Goal: Communication & Community: Share content

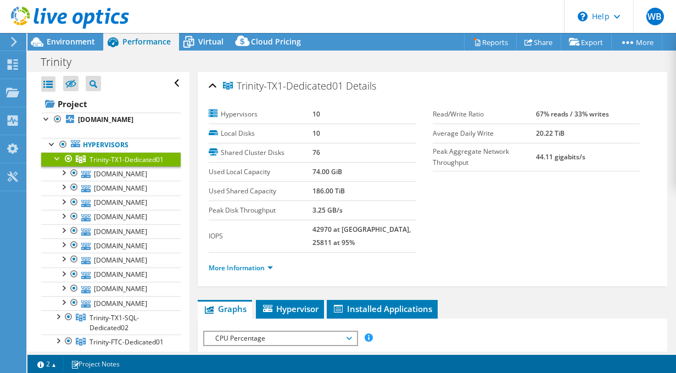
select select "USD"
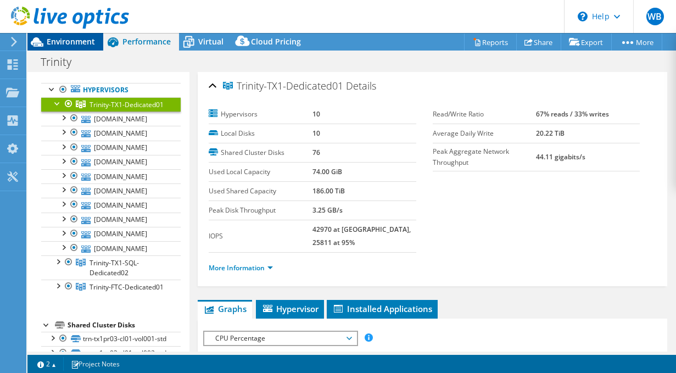
click at [64, 45] on span "Environment" at bounding box center [71, 41] width 48 height 10
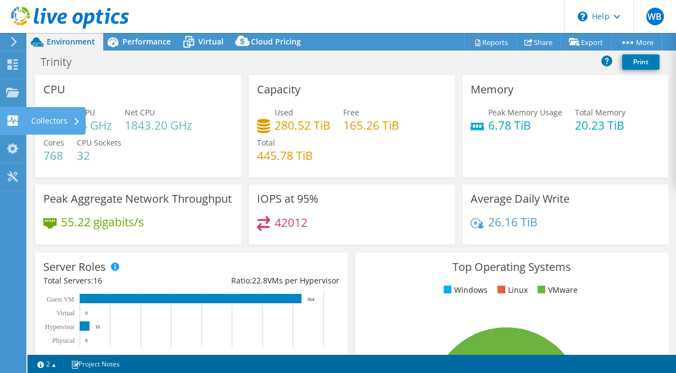
click at [47, 121] on div "Collectors" at bounding box center [56, 120] width 60 height 27
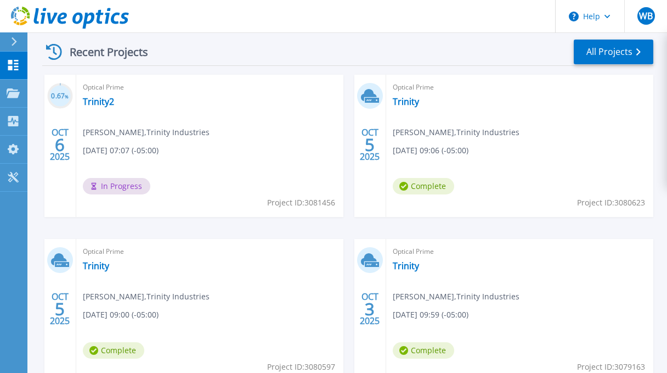
scroll to position [312, 0]
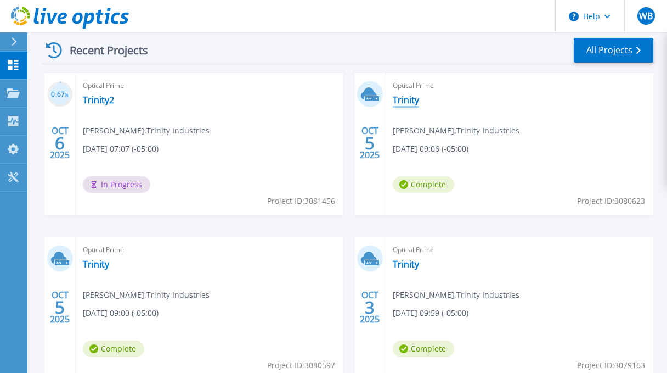
click at [405, 103] on link "Trinity" at bounding box center [406, 99] width 26 height 11
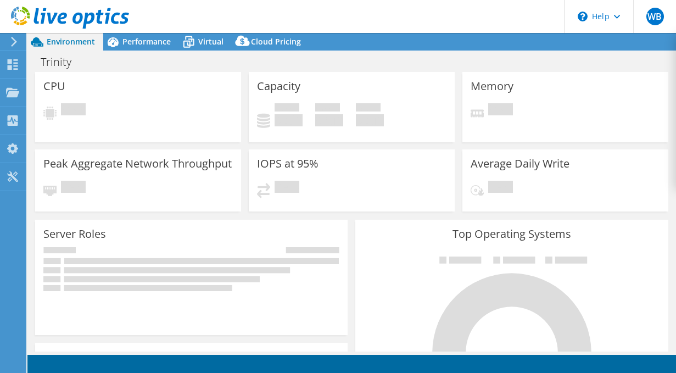
select select "USD"
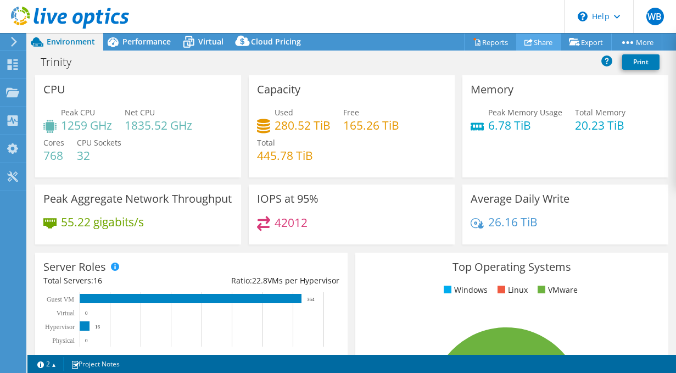
click at [532, 44] on link "Share" at bounding box center [538, 41] width 45 height 17
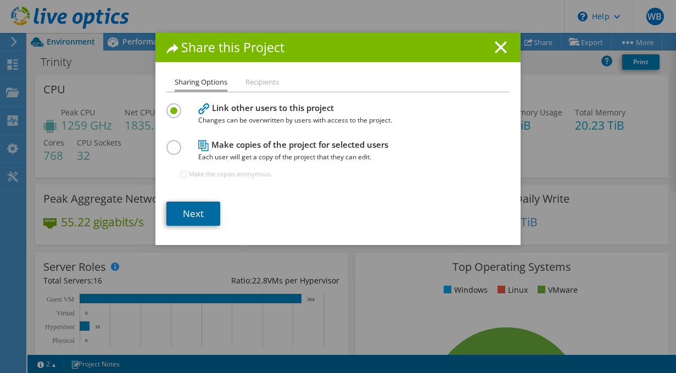
click at [190, 214] on link "Next" at bounding box center [193, 213] width 54 height 24
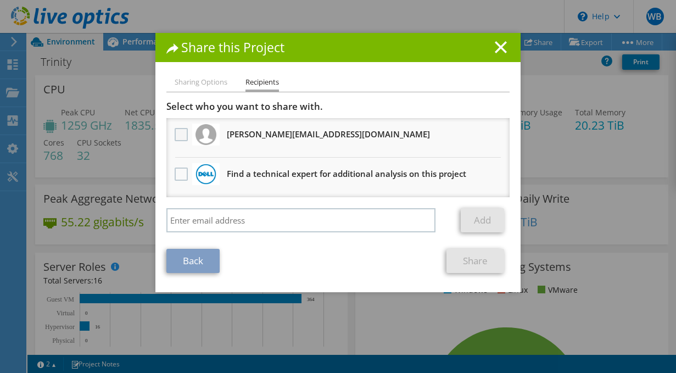
click at [175, 137] on label at bounding box center [183, 134] width 16 height 13
click at [0, 0] on input "checkbox" at bounding box center [0, 0] width 0 height 0
click at [470, 260] on link "Share" at bounding box center [475, 261] width 58 height 24
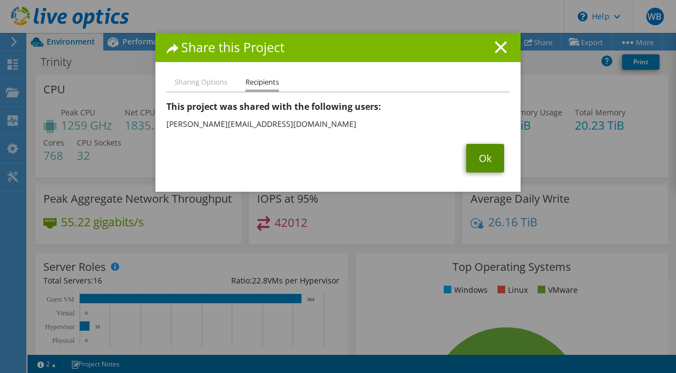
click at [477, 155] on link "Ok" at bounding box center [485, 158] width 38 height 29
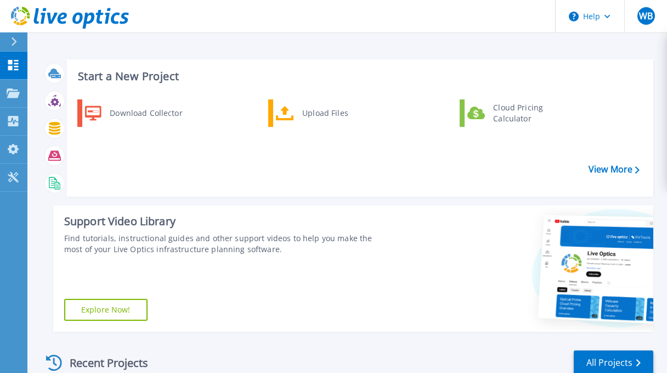
scroll to position [220, 0]
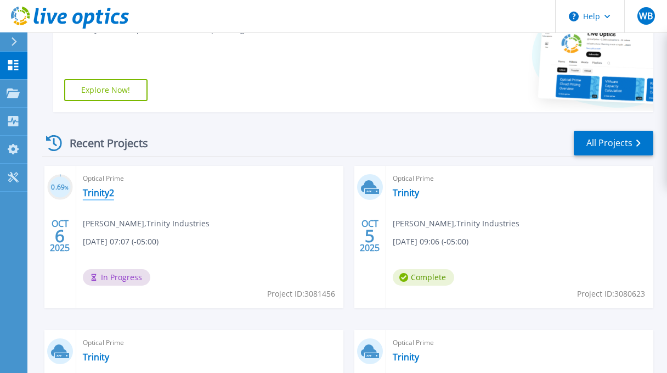
click at [96, 192] on link "Trinity2" at bounding box center [98, 192] width 31 height 11
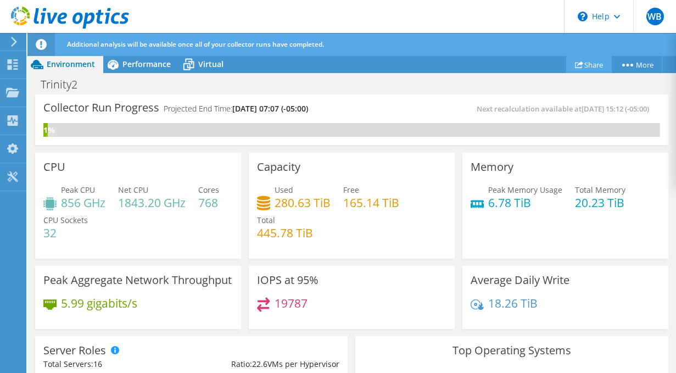
click at [582, 63] on link "Share" at bounding box center [589, 64] width 46 height 17
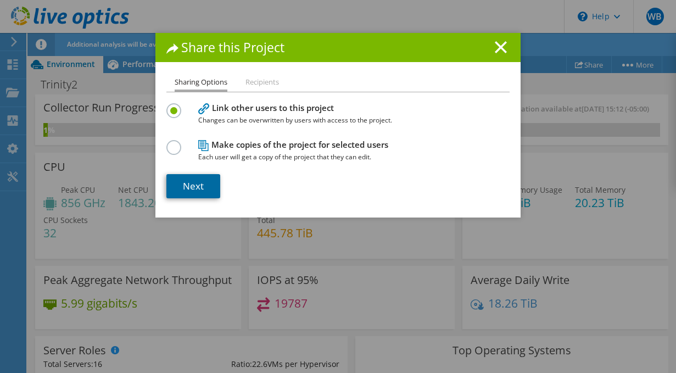
click at [191, 183] on link "Next" at bounding box center [193, 186] width 54 height 24
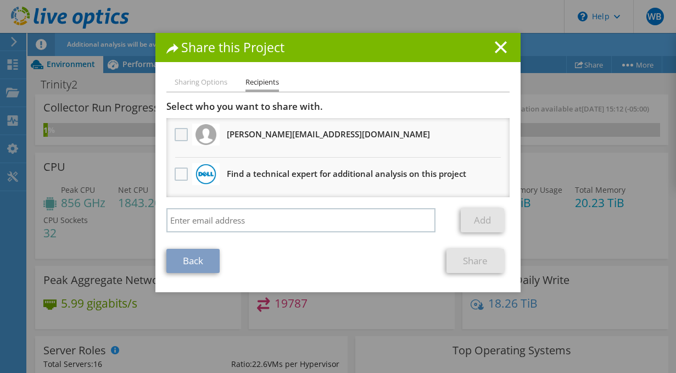
click at [175, 132] on label at bounding box center [183, 134] width 16 height 13
click at [0, 0] on input "checkbox" at bounding box center [0, 0] width 0 height 0
click at [466, 254] on link "Share" at bounding box center [475, 261] width 58 height 24
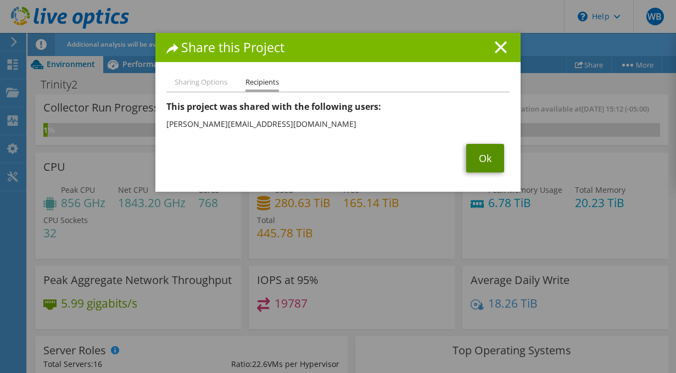
click at [486, 151] on link "Ok" at bounding box center [485, 158] width 38 height 29
